Goal: Transaction & Acquisition: Obtain resource

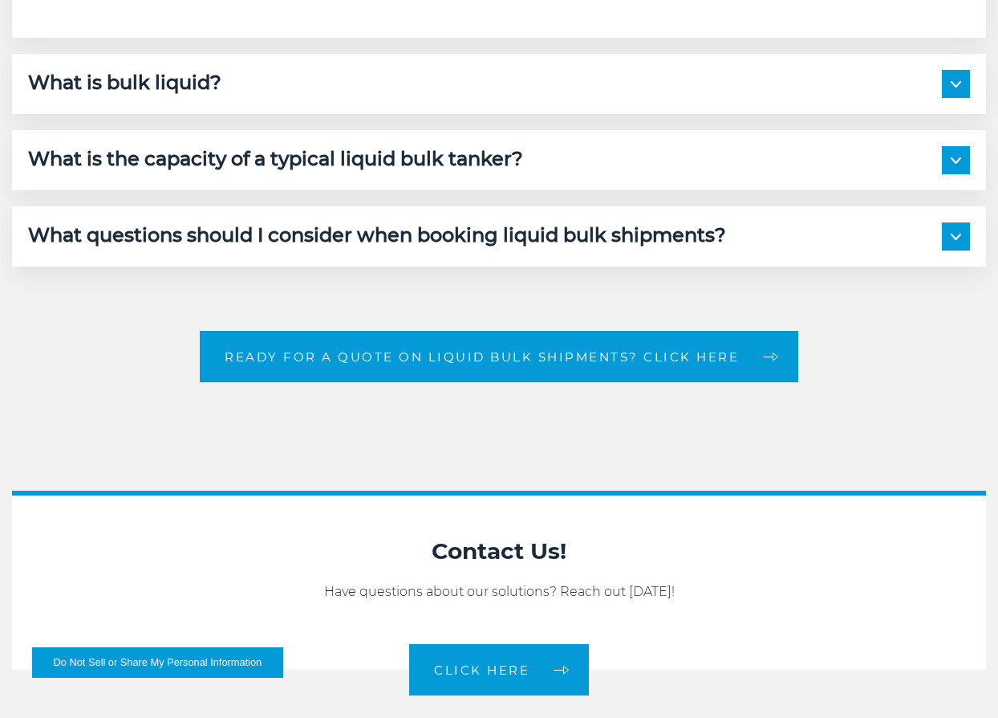
scroll to position [5149, 0]
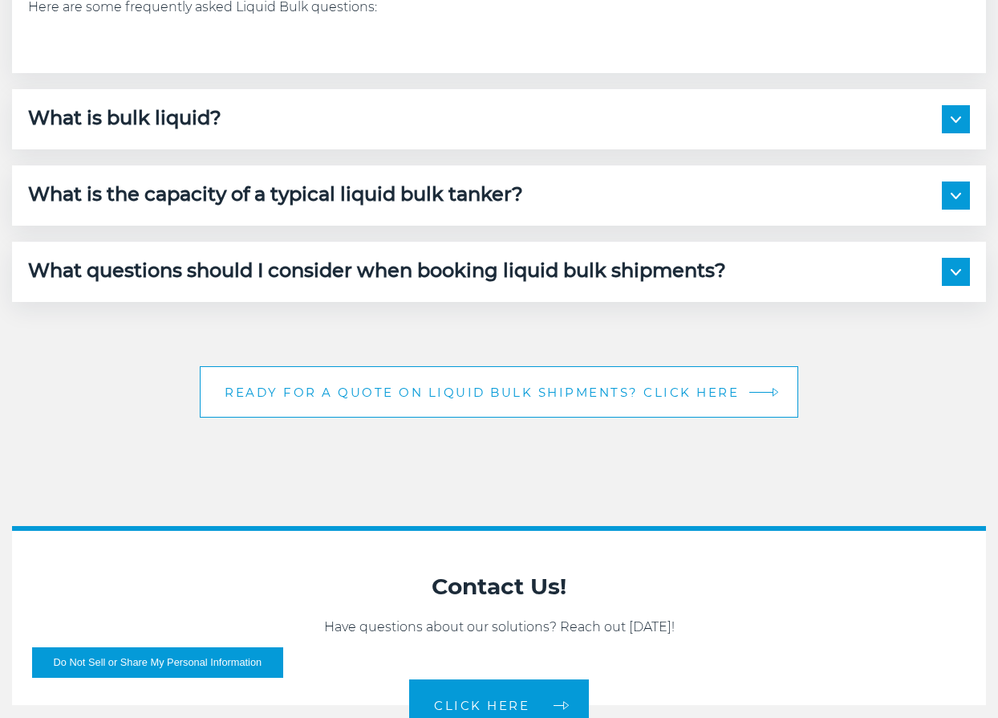
click at [522, 380] on link "Ready for a quote on Liquid Bulk shipments? CLICK HERE" at bounding box center [499, 391] width 599 height 51
